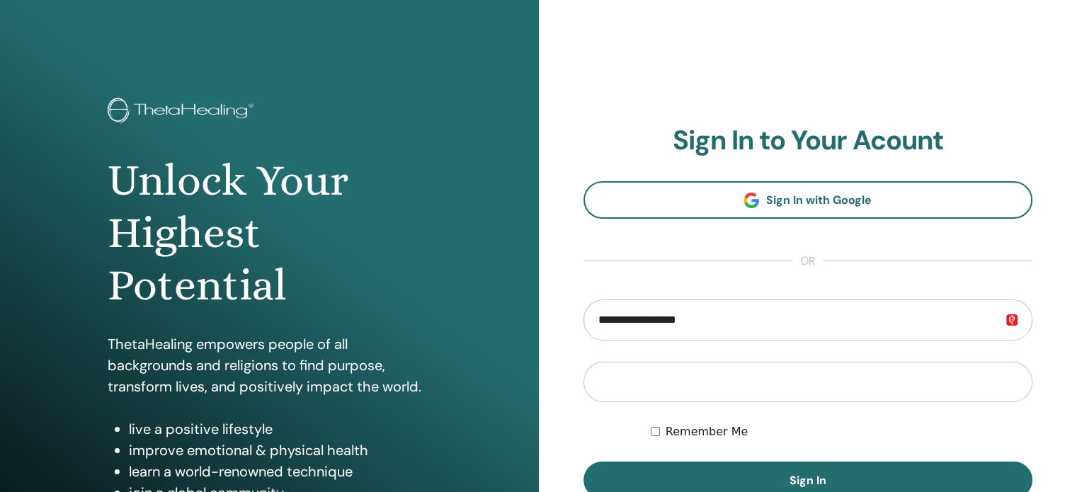
type input "**********"
click at [583, 462] on button "Sign In" at bounding box center [808, 480] width 450 height 37
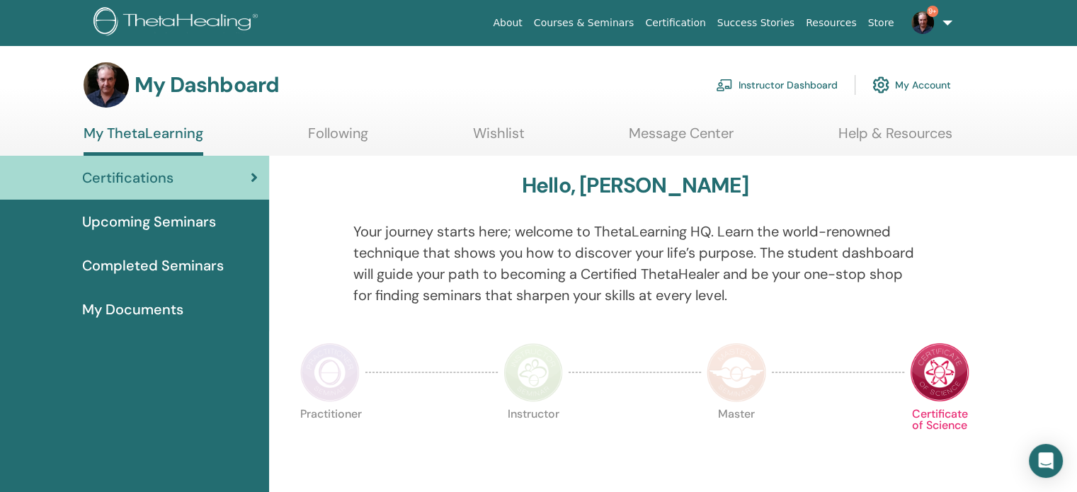
click at [775, 86] on link "Instructor Dashboard" at bounding box center [777, 84] width 122 height 31
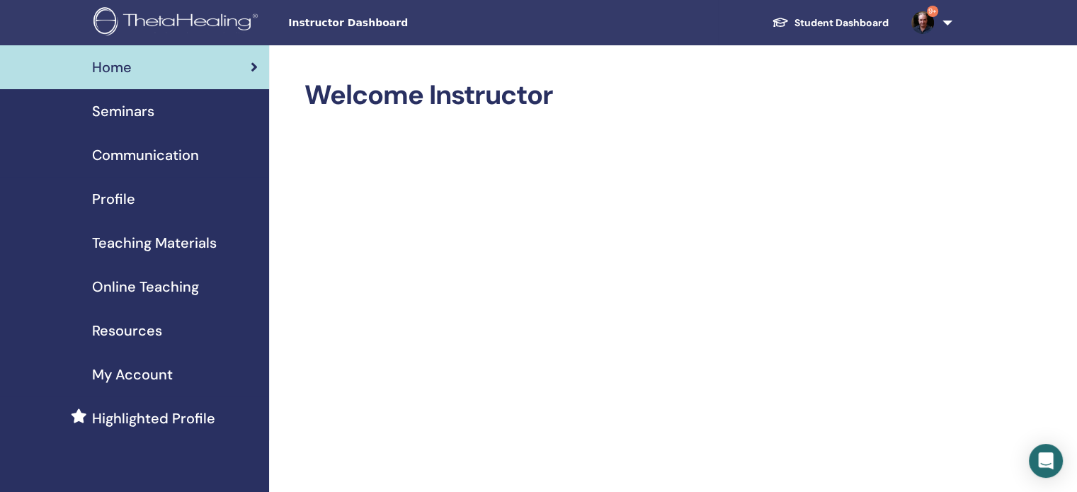
click at [135, 251] on span "Teaching Materials" at bounding box center [154, 242] width 125 height 21
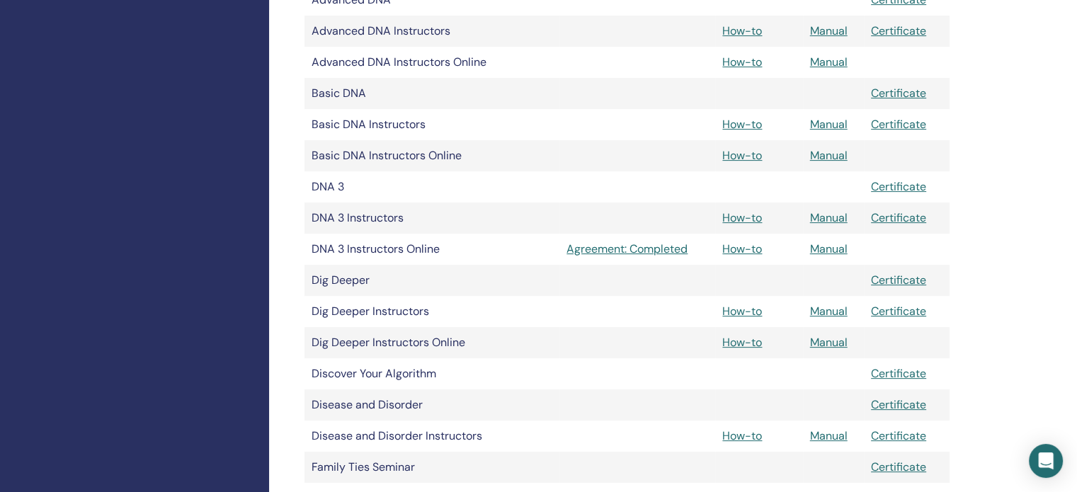
scroll to position [861, 0]
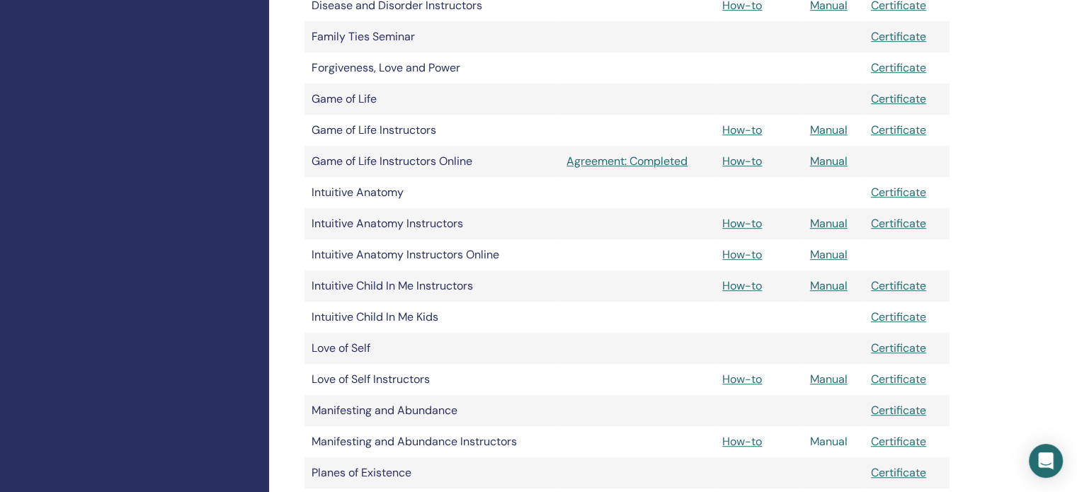
click at [833, 443] on link "Manual" at bounding box center [829, 441] width 38 height 15
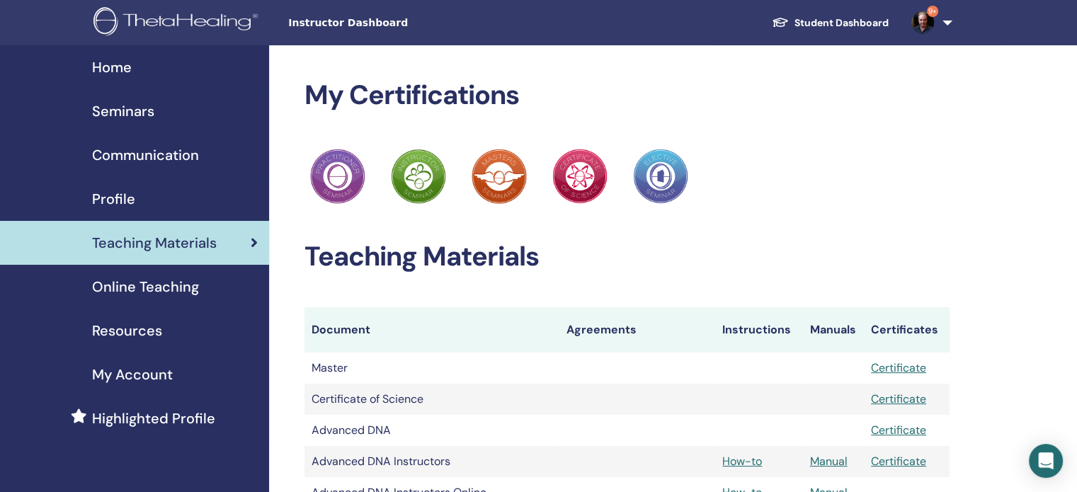
click at [951, 25] on link "9+" at bounding box center [929, 22] width 58 height 45
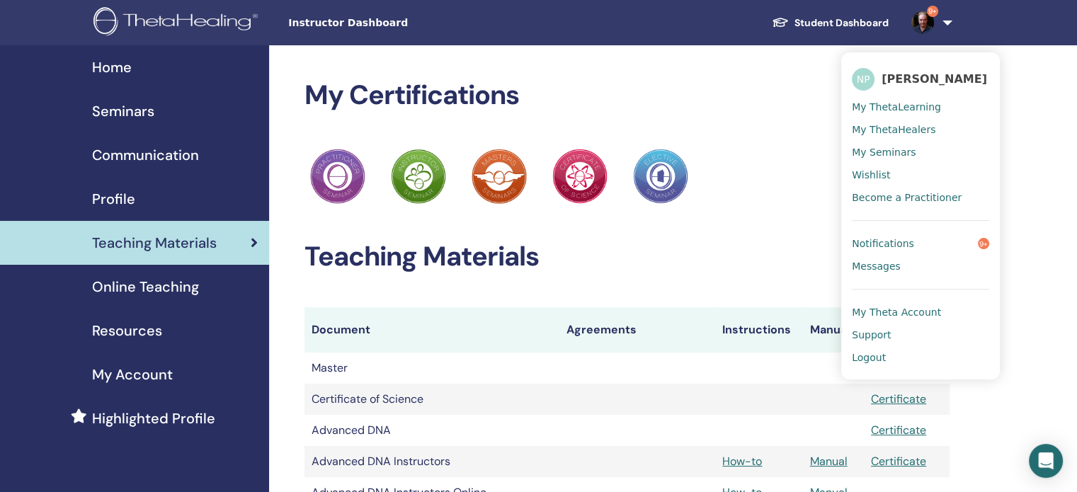
click at [877, 355] on span "Logout" at bounding box center [869, 357] width 34 height 13
